Goal: Task Accomplishment & Management: Complete application form

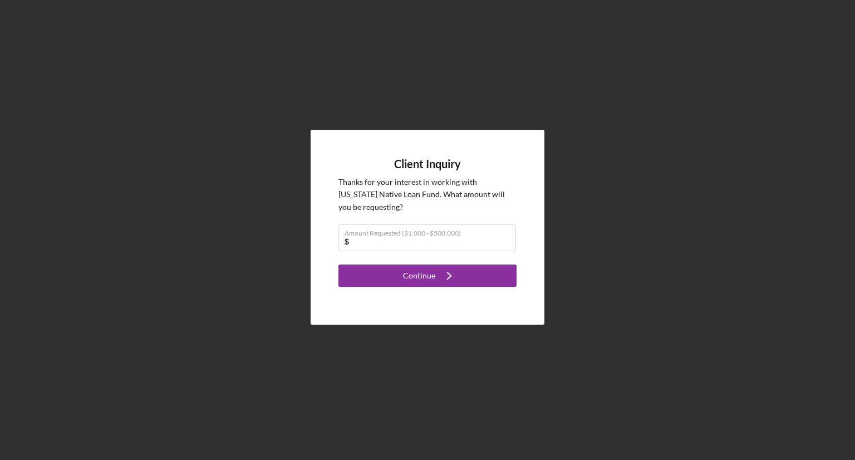
type input "$150,000"
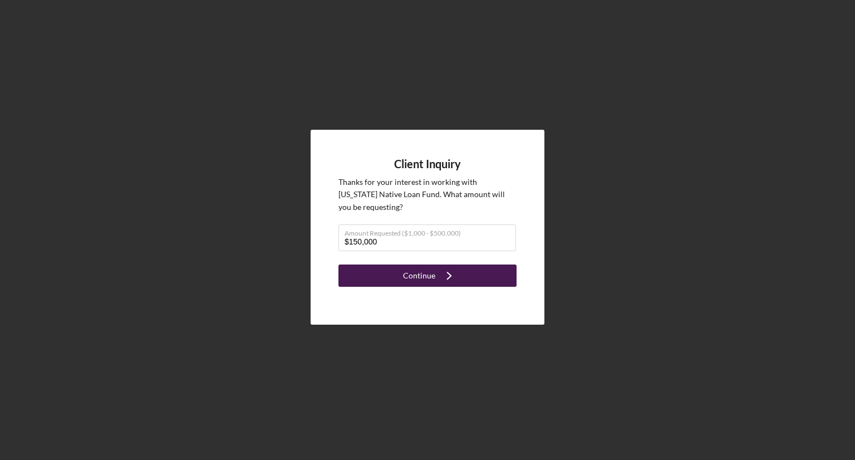
click at [427, 277] on div "Continue" at bounding box center [419, 275] width 32 height 22
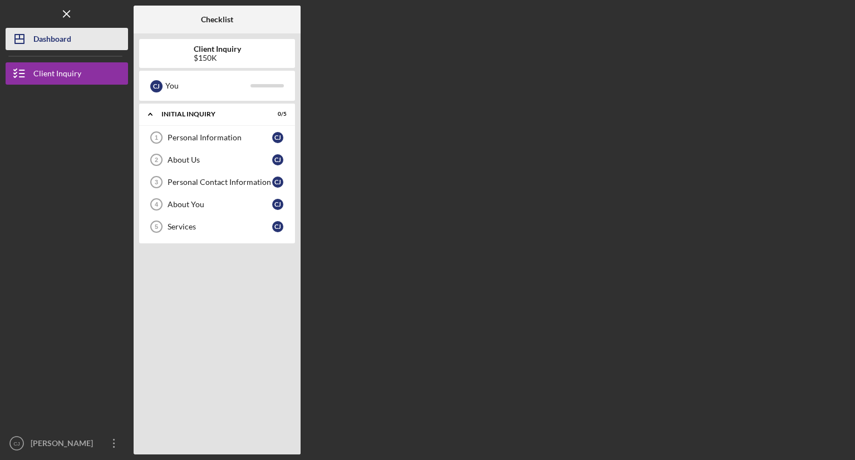
click at [55, 30] on div "Dashboard" at bounding box center [52, 40] width 38 height 25
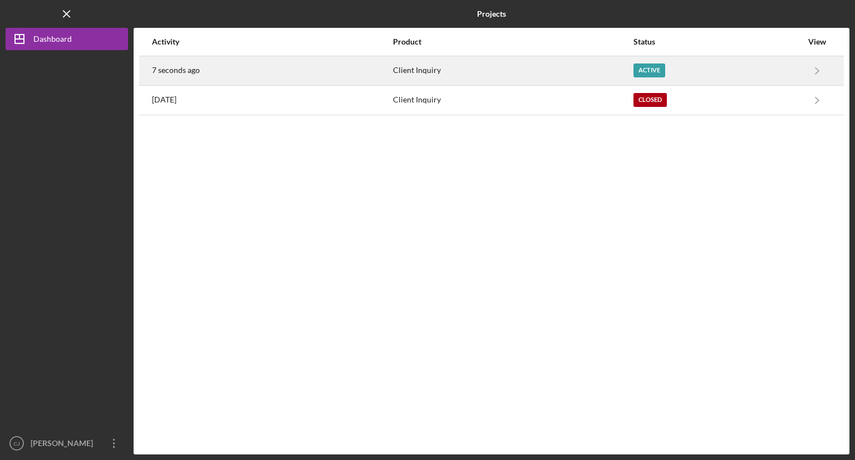
click at [458, 74] on div "Client Inquiry" at bounding box center [513, 71] width 240 height 28
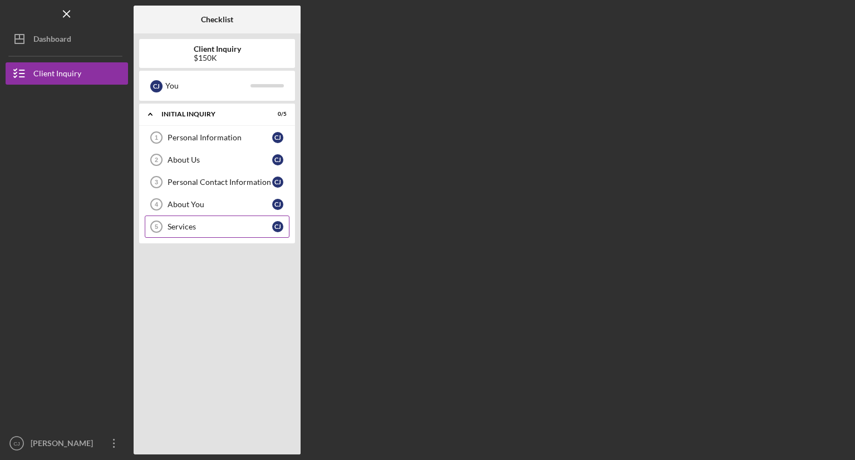
click at [232, 230] on link "Services 5 Services C J" at bounding box center [217, 226] width 145 height 22
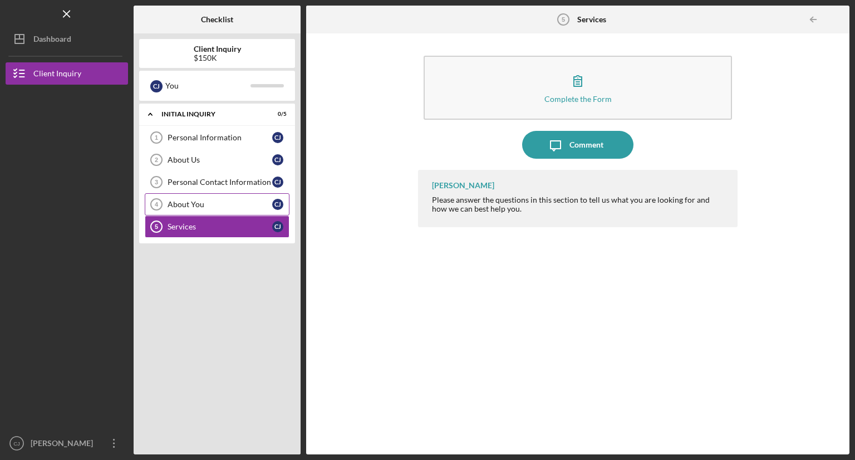
click at [223, 209] on link "About You 4 About You C J" at bounding box center [217, 204] width 145 height 22
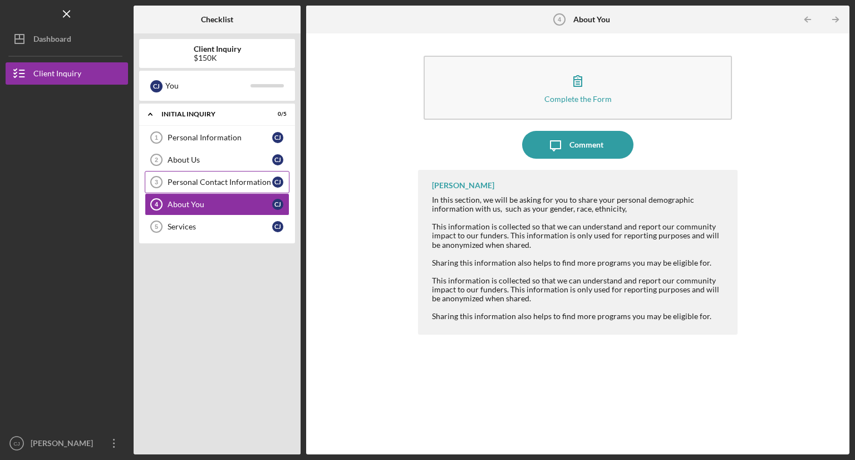
click at [229, 183] on div "Personal Contact Information" at bounding box center [220, 182] width 105 height 9
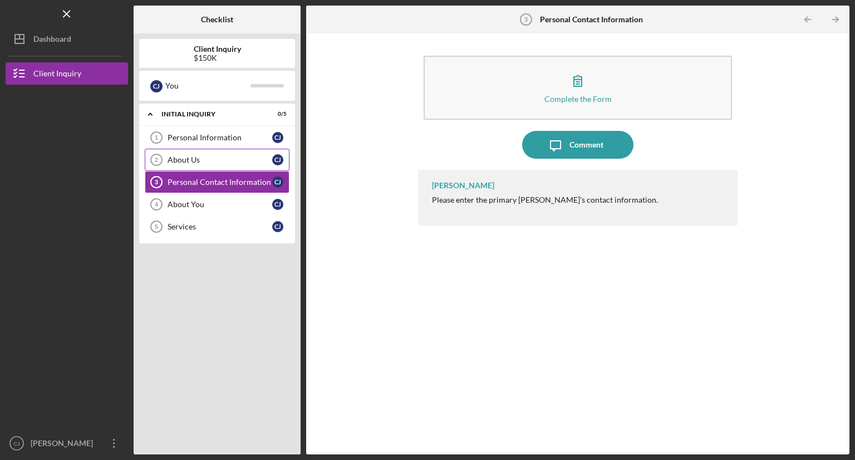
click at [224, 168] on link "About Us 2 About Us C J" at bounding box center [217, 160] width 145 height 22
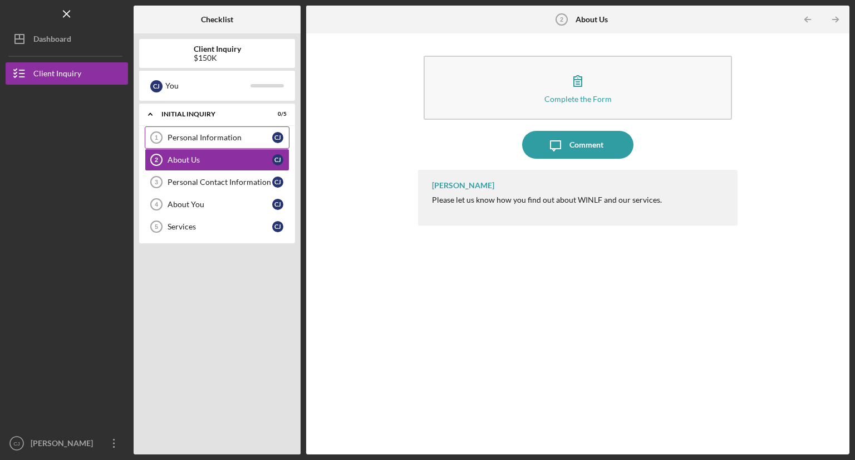
click at [220, 131] on link "Personal Information 1 Personal Information C J" at bounding box center [217, 137] width 145 height 22
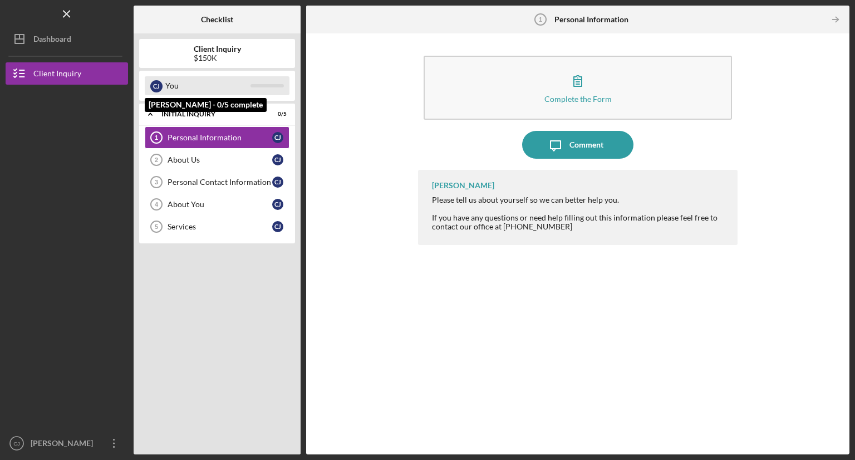
click at [208, 94] on div "You" at bounding box center [207, 85] width 85 height 19
click at [205, 91] on div "You" at bounding box center [207, 85] width 85 height 19
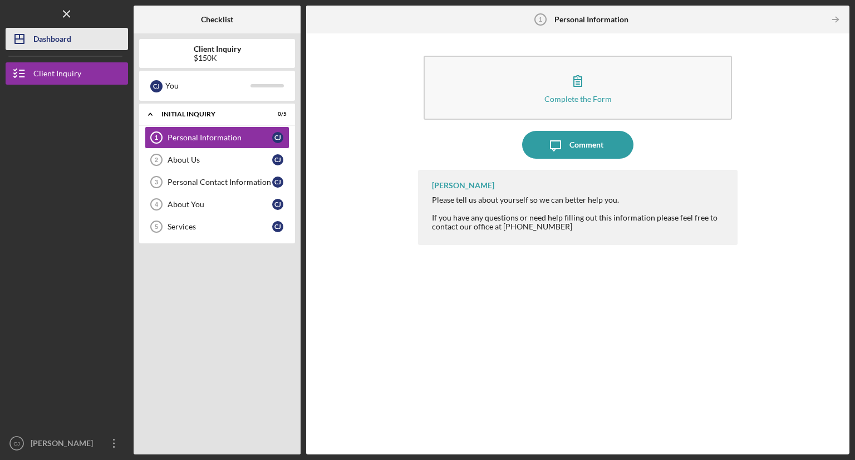
click at [56, 45] on div "Dashboard" at bounding box center [52, 40] width 38 height 25
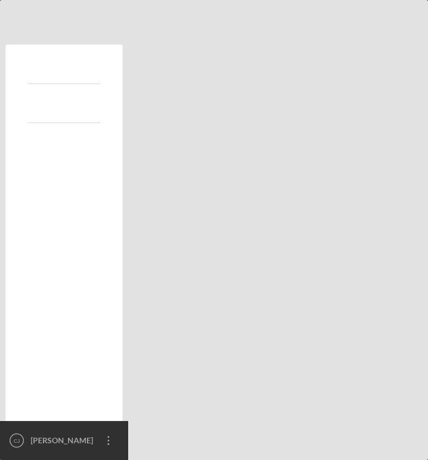
click at [249, 212] on div "Projects Projects Activity Product Status View 3 minutes ago Client Inquiry Act…" at bounding box center [214, 230] width 428 height 460
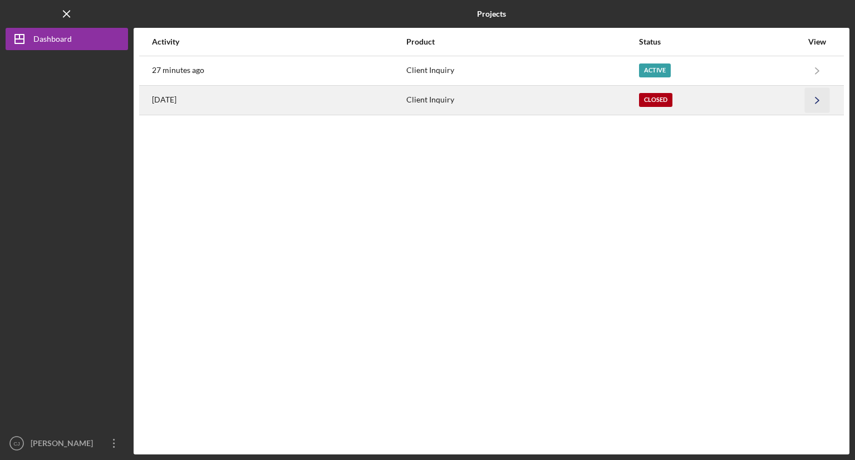
click at [817, 102] on icon "Icon/Navigate" at bounding box center [817, 99] width 25 height 25
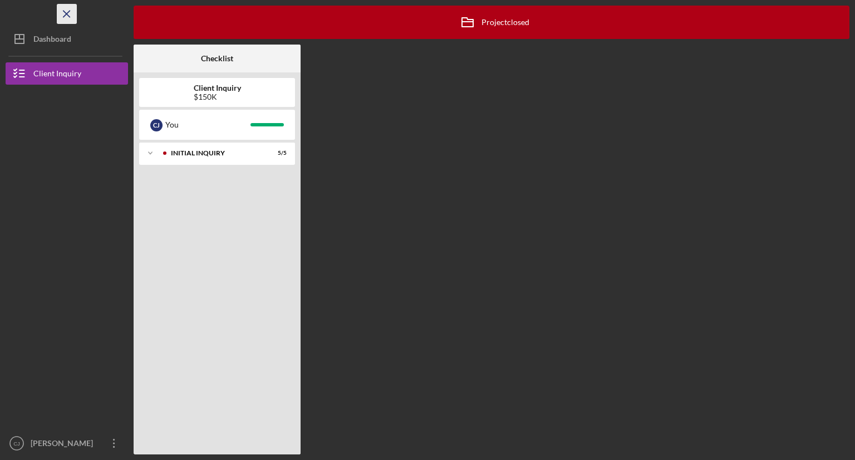
click at [69, 14] on icon "Icon/Menu Close" at bounding box center [67, 14] width 25 height 25
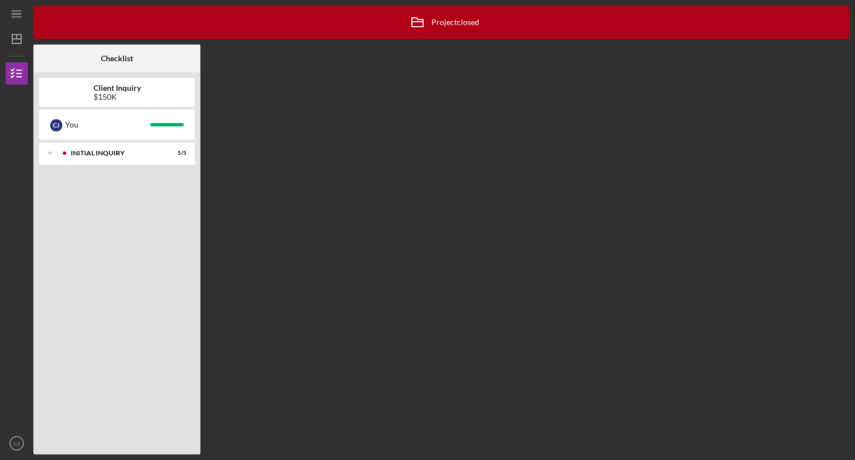
click at [16, 2] on div "Icon/Menu" at bounding box center [17, 14] width 22 height 28
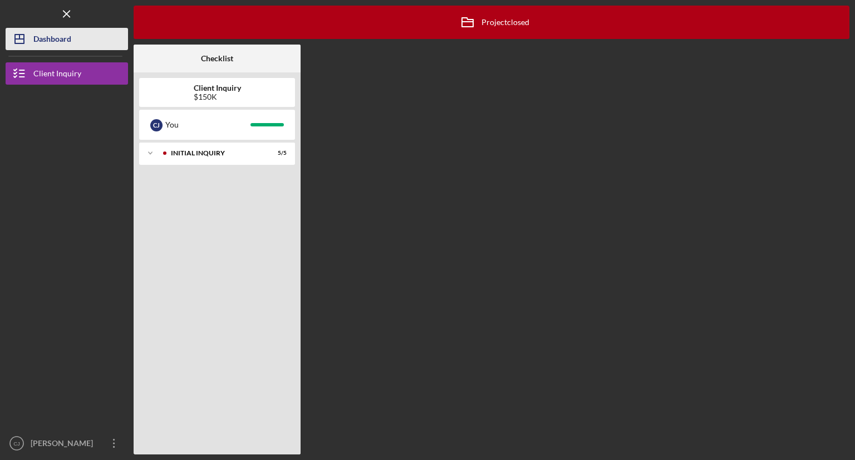
click at [73, 40] on button "Icon/Dashboard Dashboard" at bounding box center [67, 39] width 122 height 22
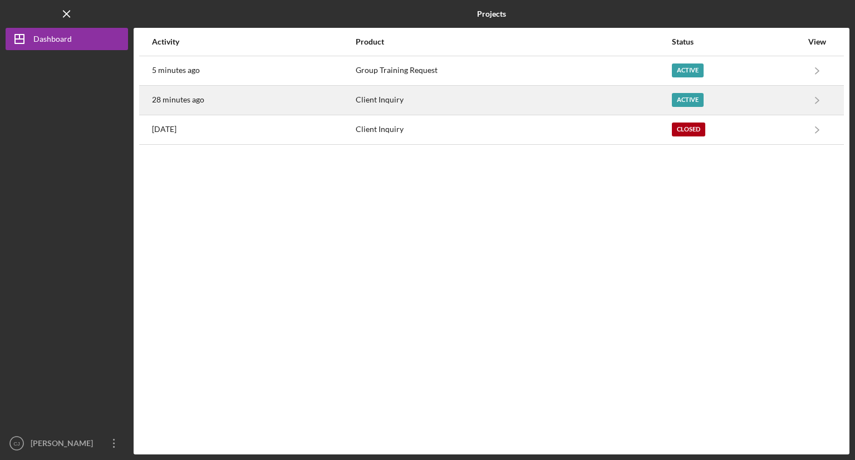
click at [403, 111] on div "Client Inquiry" at bounding box center [513, 100] width 315 height 28
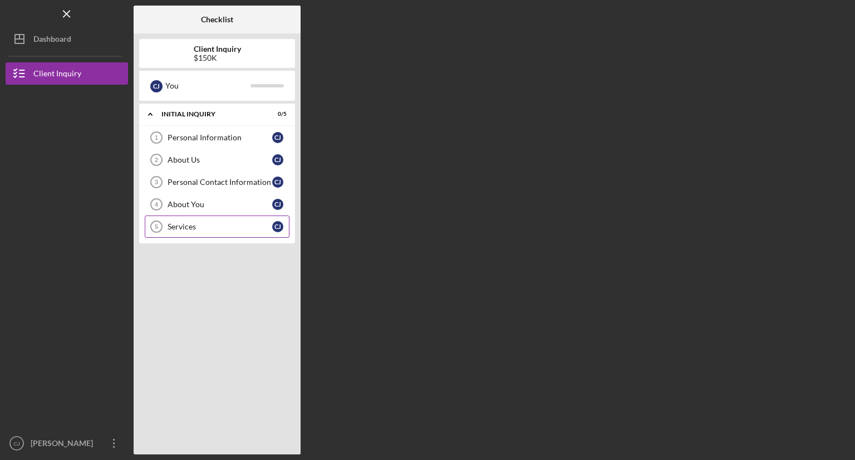
click at [232, 235] on link "Services 5 Services C J" at bounding box center [217, 226] width 145 height 22
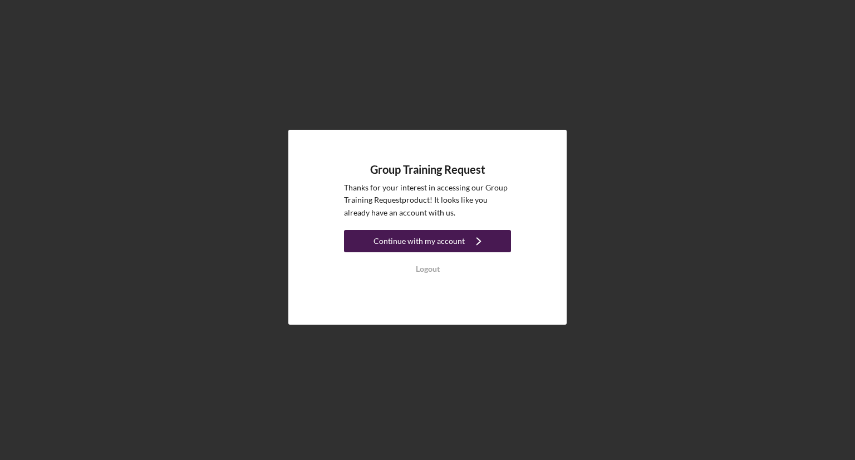
click at [448, 245] on div "Continue with my account" at bounding box center [419, 241] width 91 height 22
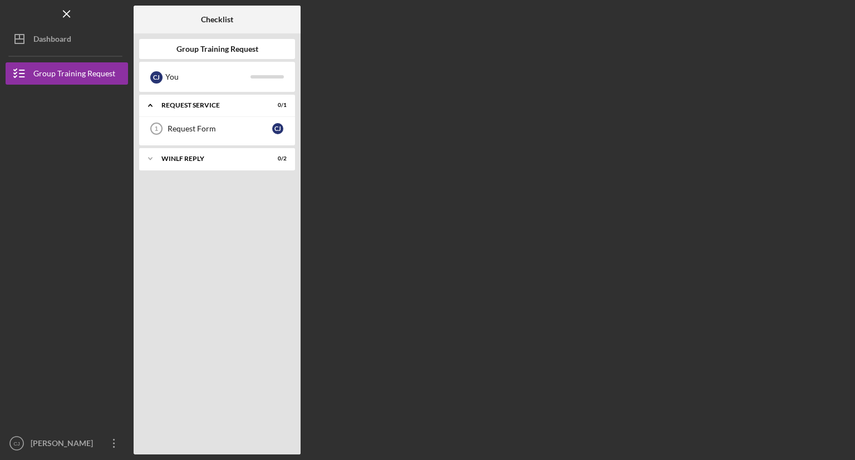
click at [235, 180] on div "Icon/Expander Request Service 0 / 1 Request Form 1 Request Form [PERSON_NAME] I…" at bounding box center [217, 272] width 156 height 354
click at [232, 160] on div "WINLF Reply" at bounding box center [221, 158] width 120 height 7
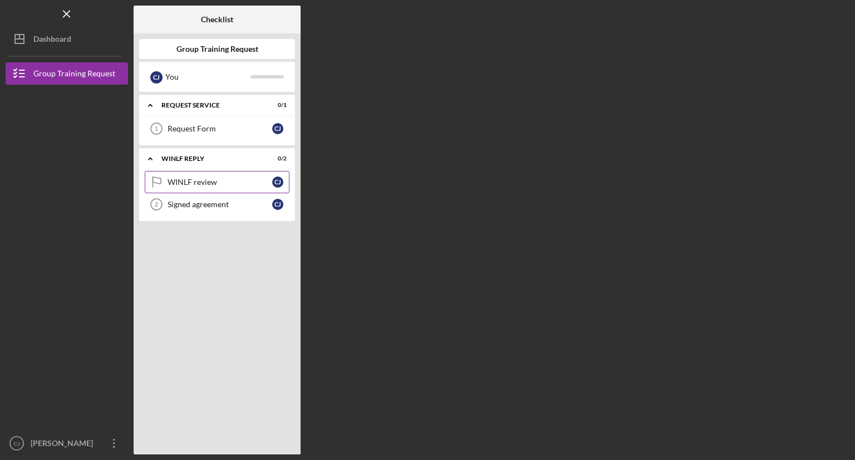
click at [249, 178] on div "WINLF review" at bounding box center [220, 182] width 105 height 9
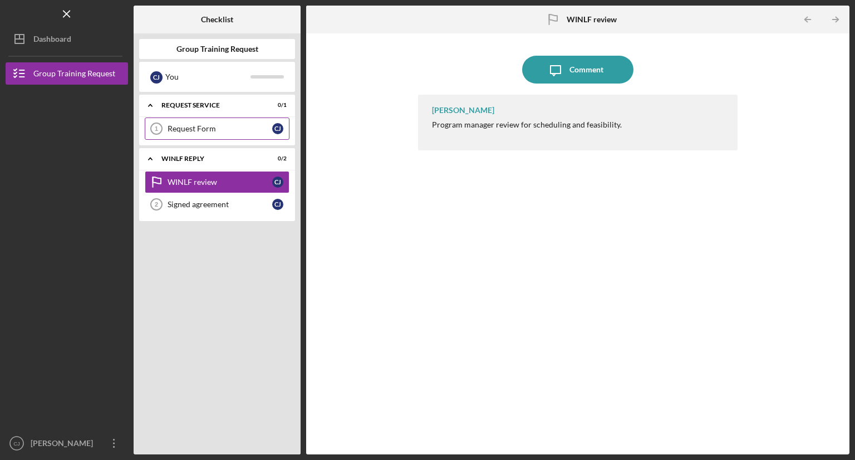
click at [227, 135] on link "Request Form 1 Request Form [PERSON_NAME]" at bounding box center [217, 128] width 145 height 22
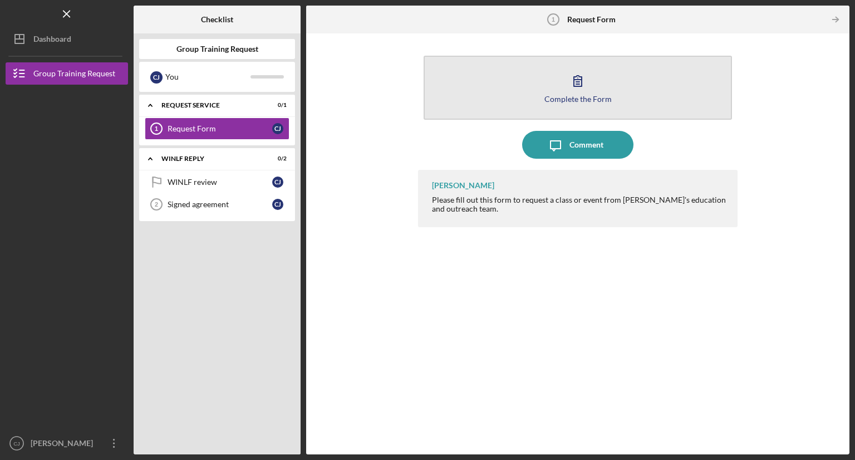
click at [572, 90] on icon "button" at bounding box center [578, 81] width 28 height 28
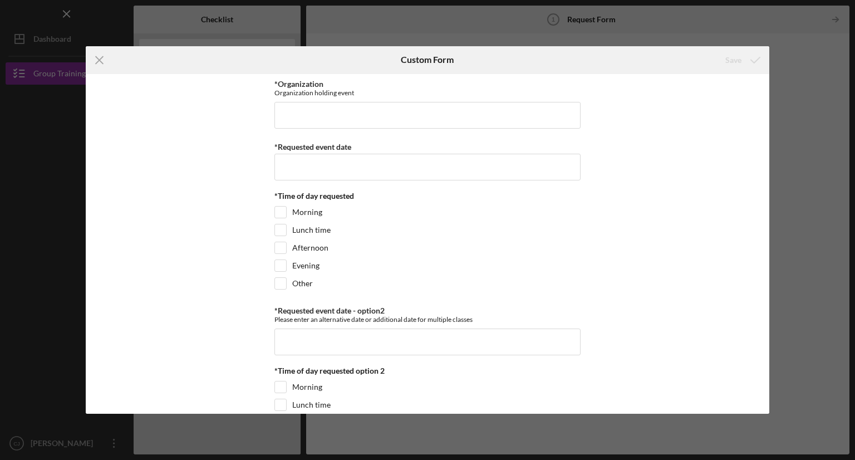
click at [802, 231] on div "Icon/Menu Close Custom Form Save *Organization Organization holding event *Requ…" at bounding box center [427, 230] width 855 height 460
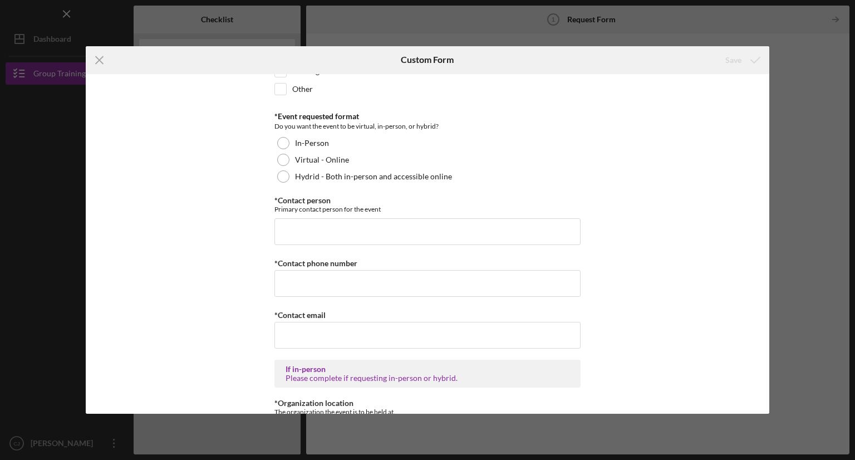
scroll to position [706, 0]
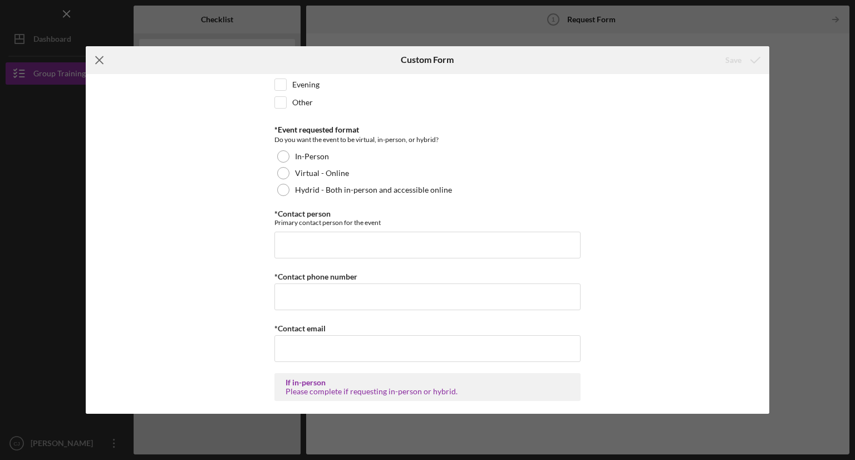
click at [99, 60] on line at bounding box center [99, 59] width 7 height 7
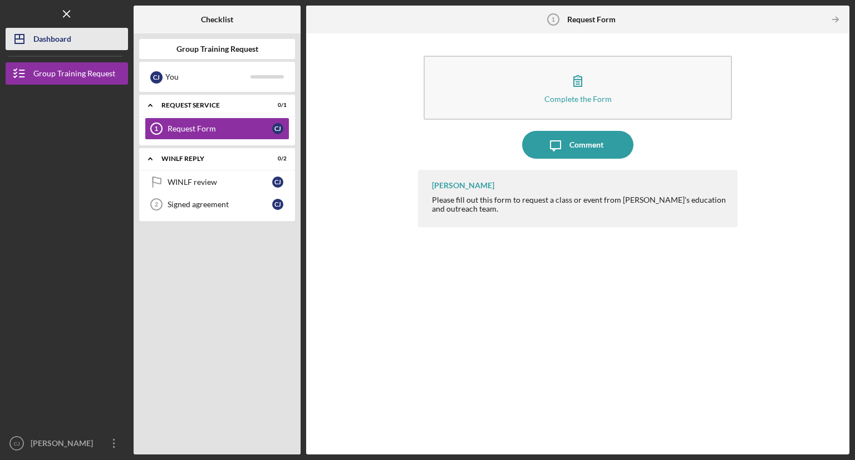
click at [37, 42] on div "Dashboard" at bounding box center [52, 40] width 38 height 25
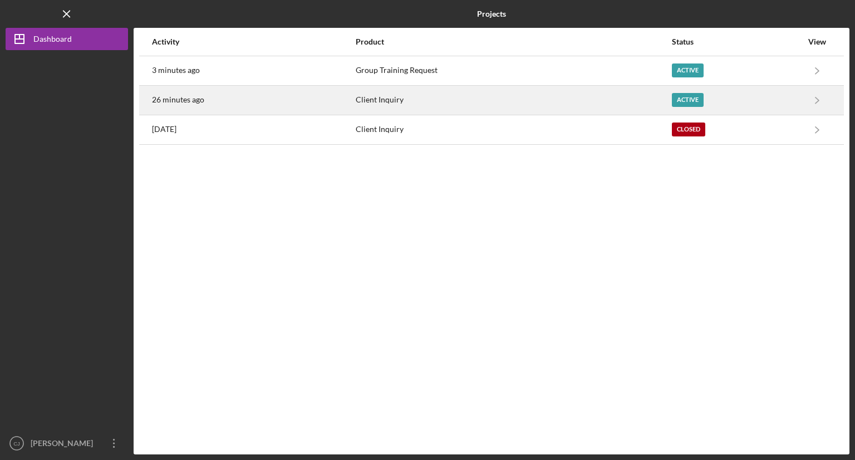
click at [398, 96] on div "Client Inquiry" at bounding box center [513, 100] width 315 height 28
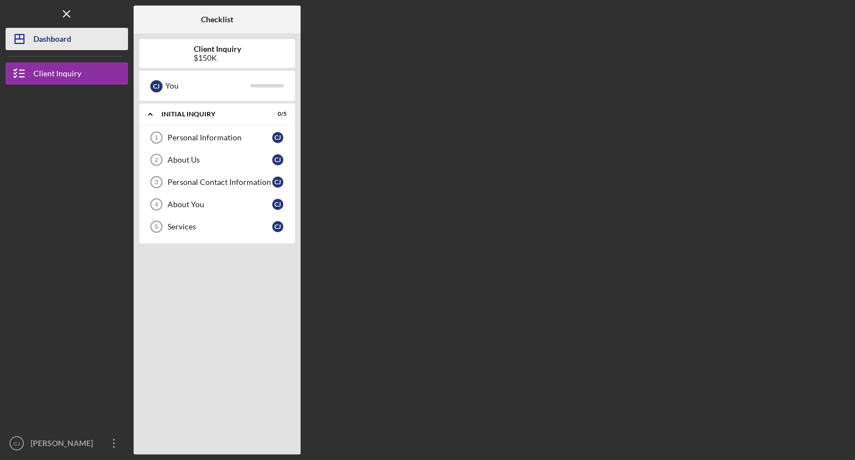
click at [46, 38] on div "Dashboard" at bounding box center [52, 40] width 38 height 25
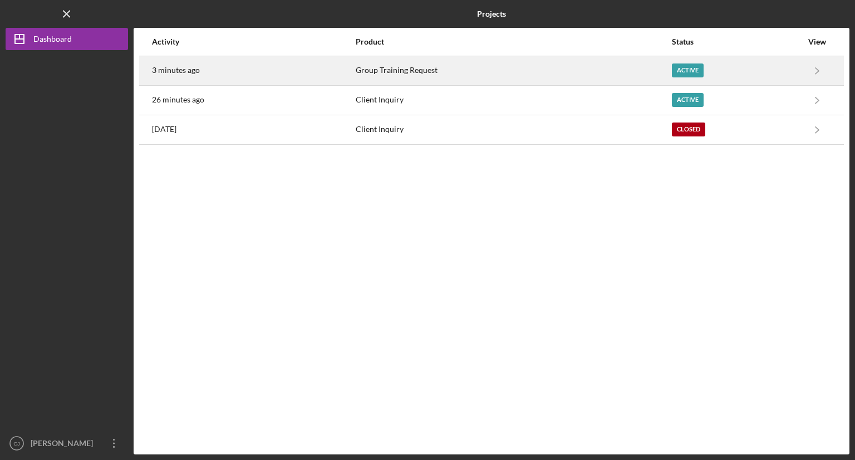
click at [355, 63] on td "Group Training Request" at bounding box center [513, 71] width 316 height 30
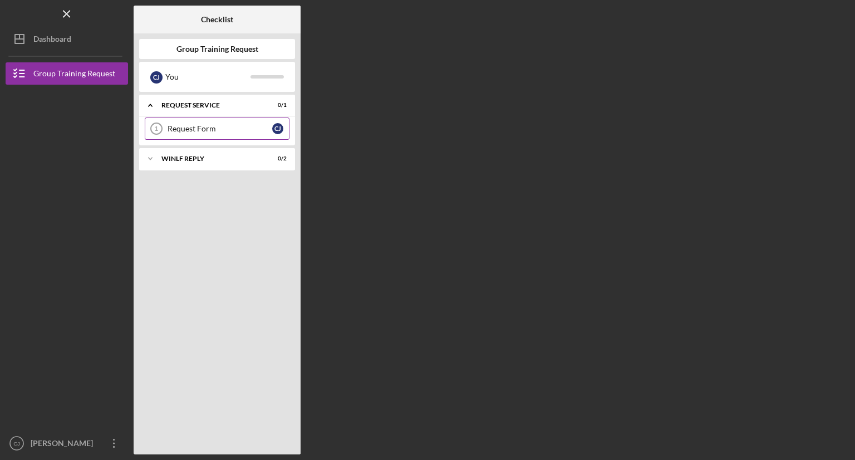
click at [208, 130] on div "Request Form" at bounding box center [220, 128] width 105 height 9
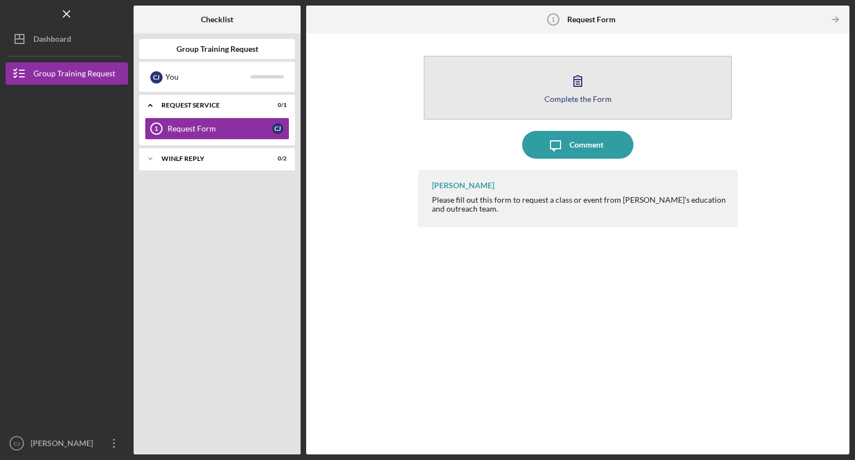
click at [562, 82] on button "Complete the Form Form" at bounding box center [578, 88] width 308 height 64
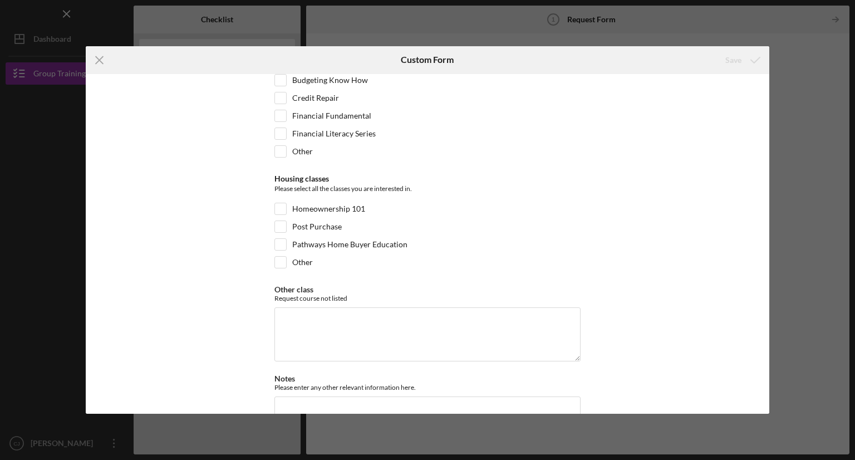
scroll to position [1619, 0]
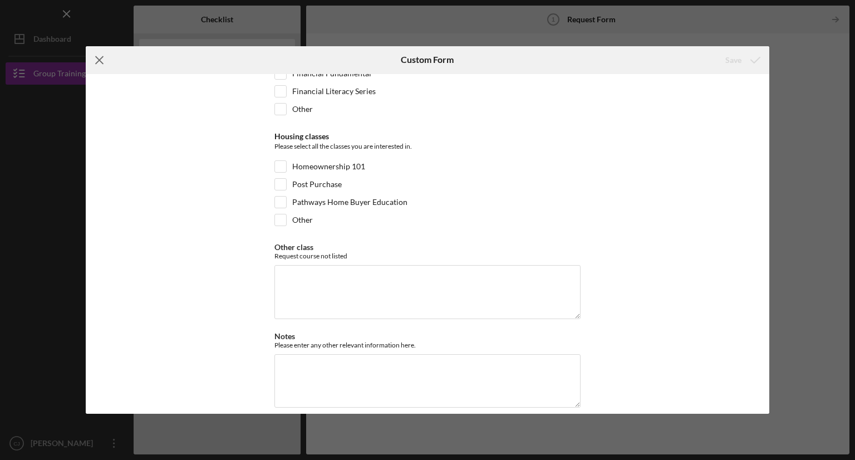
click at [89, 56] on icon "Icon/Menu Close" at bounding box center [100, 60] width 28 height 28
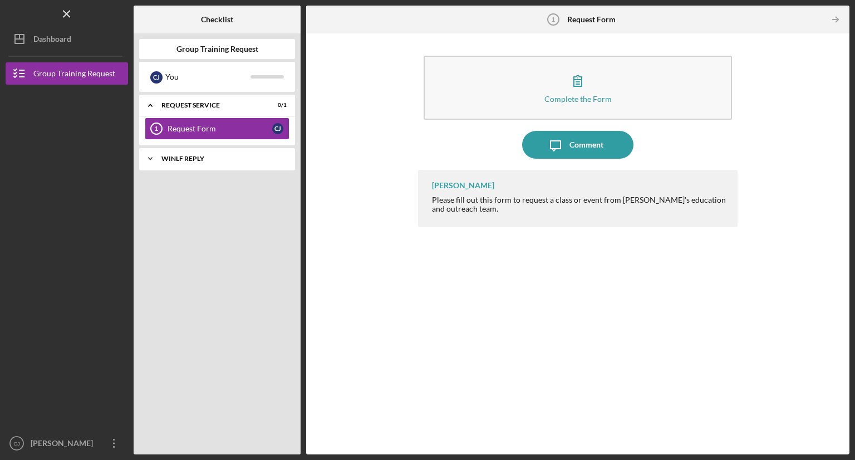
click at [210, 163] on div "Icon/Expander WINLF Reply 0 / 2" at bounding box center [217, 159] width 156 height 22
